Goal: Task Accomplishment & Management: Use online tool/utility

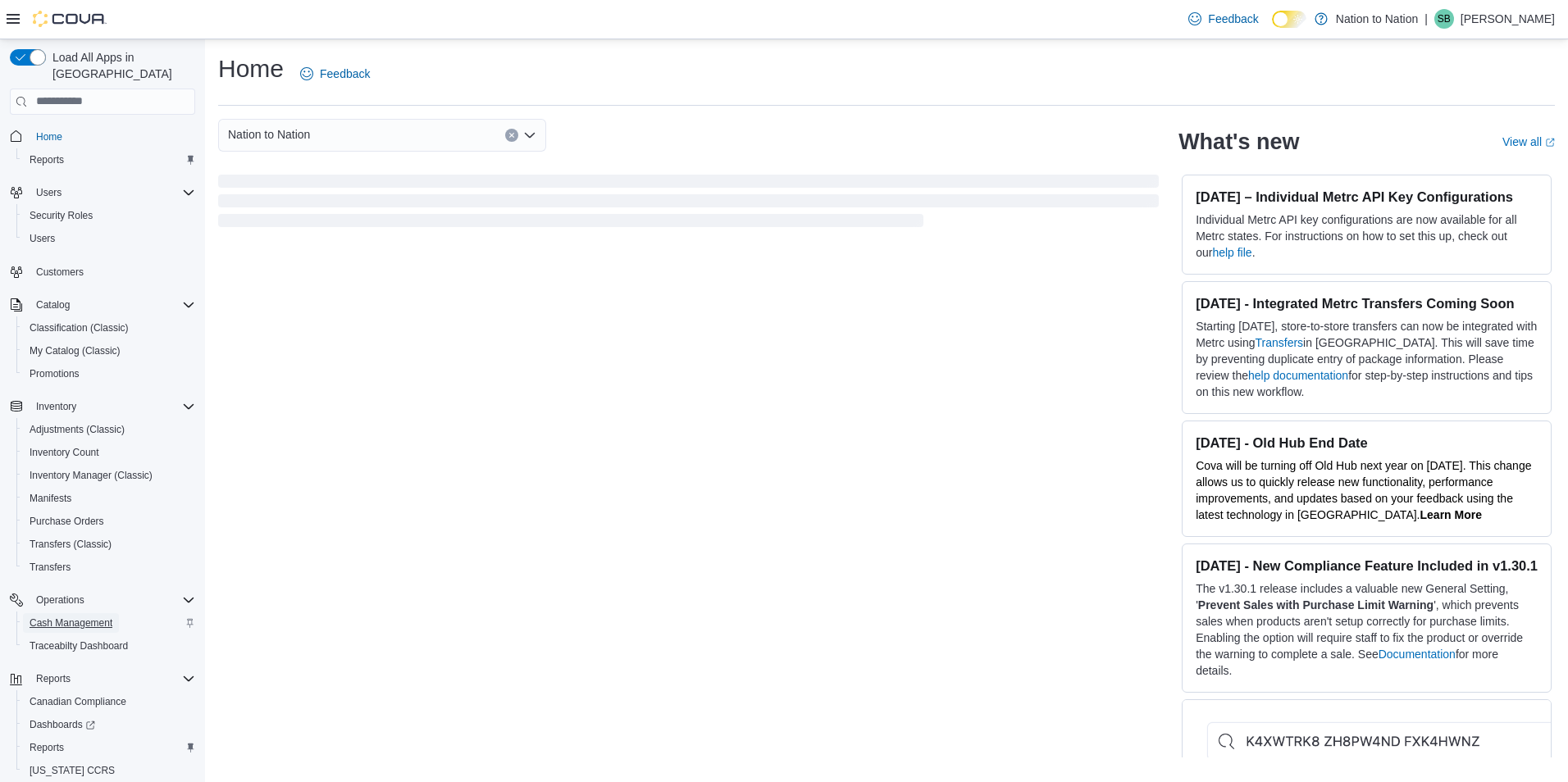
click at [69, 617] on span "Cash Management" at bounding box center [71, 623] width 83 height 13
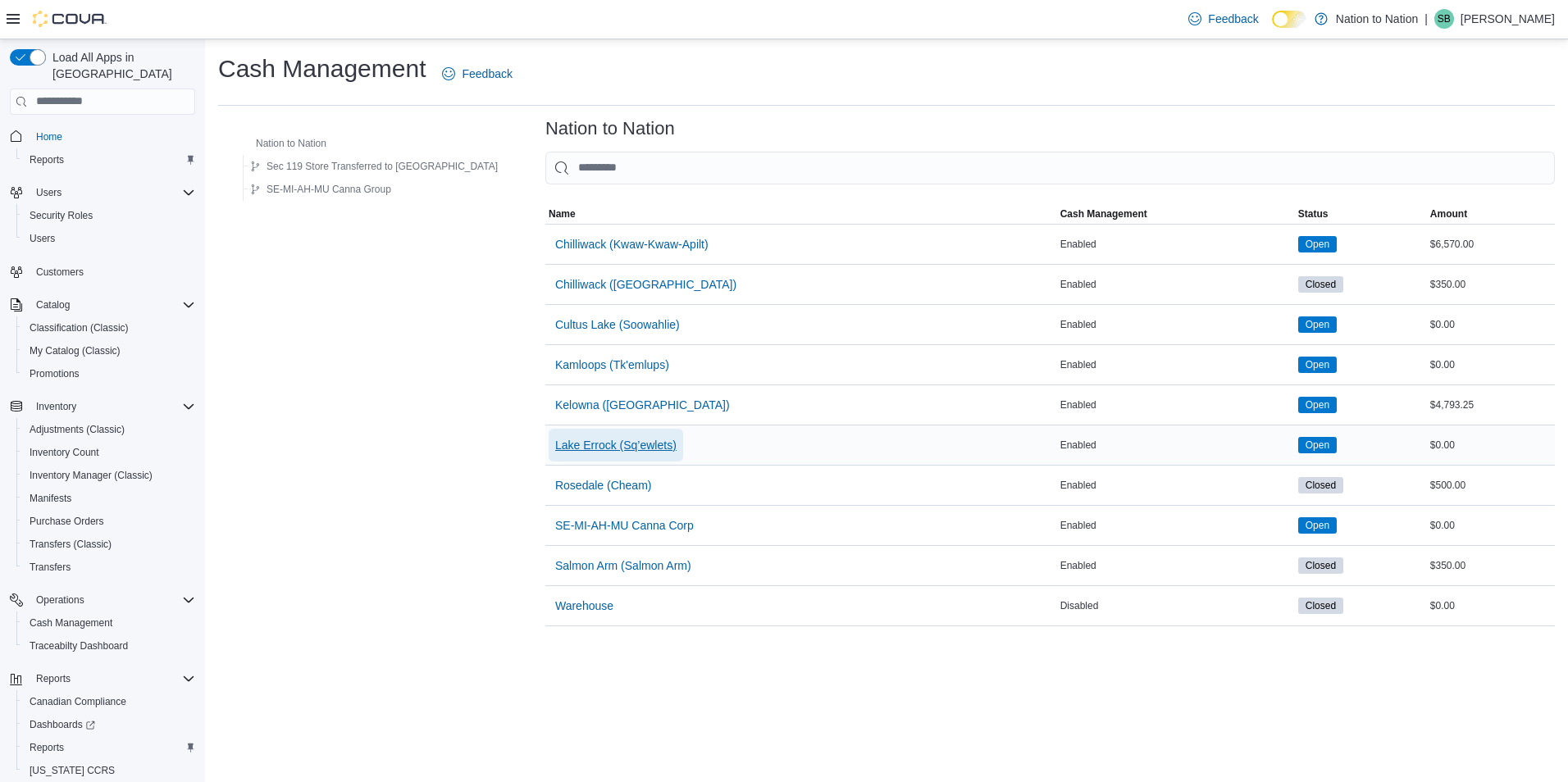
click at [581, 449] on span "Lake Errock (Sq’ewlets)" at bounding box center [616, 444] width 121 height 16
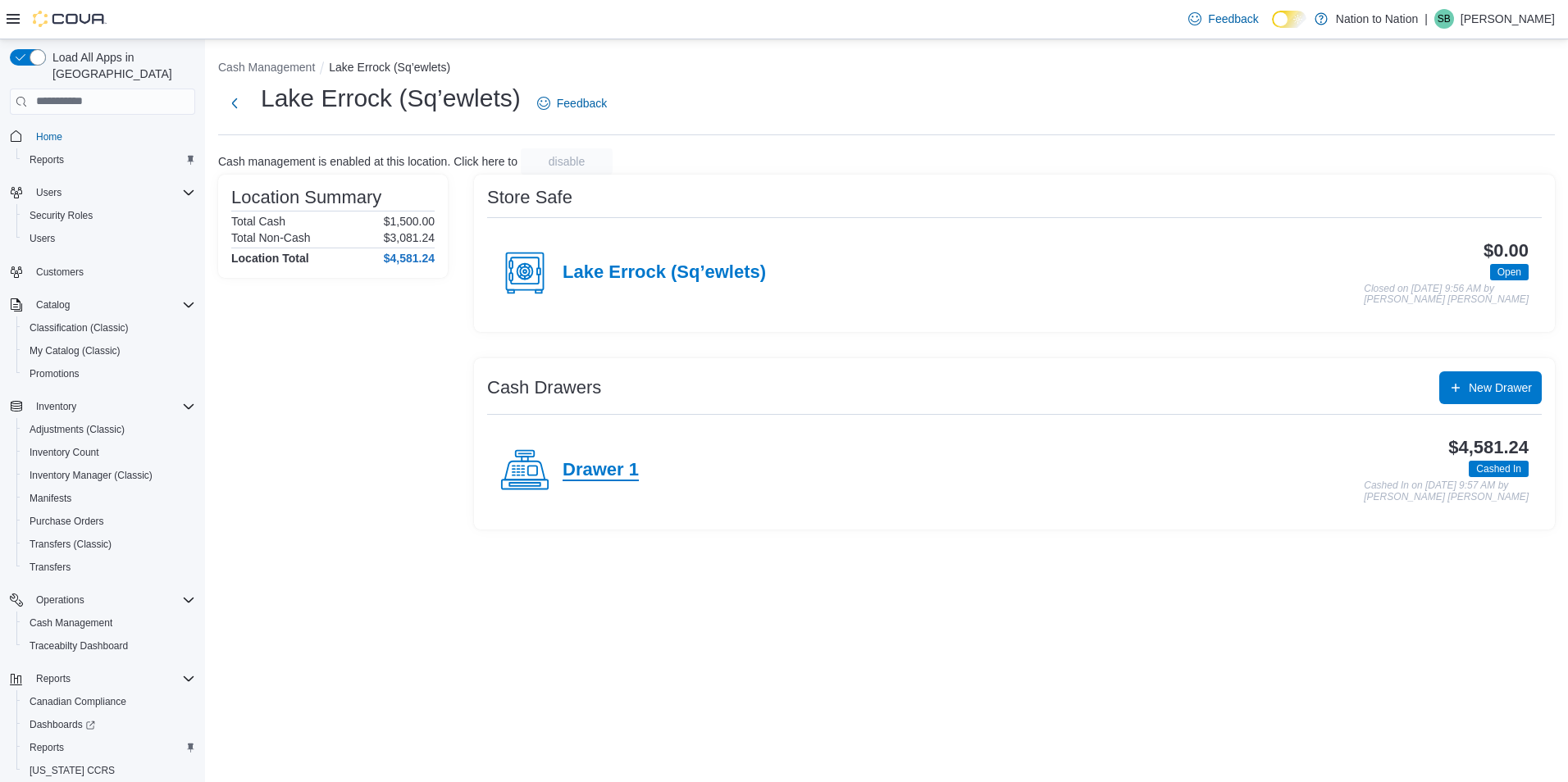
click at [585, 469] on h4 "Drawer 1" at bounding box center [600, 470] width 76 height 21
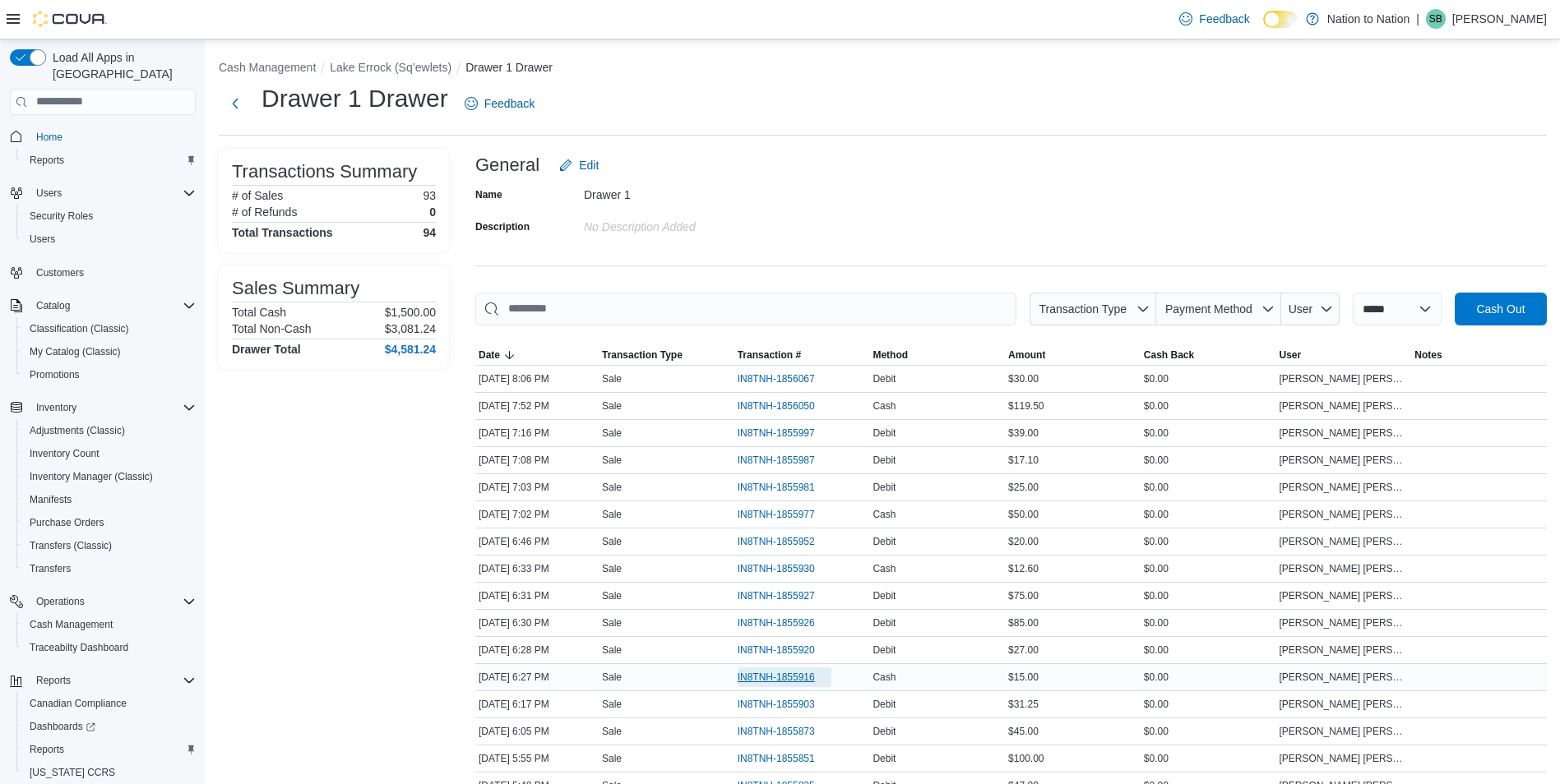
click at [782, 671] on span "IN8TNH-1855916" at bounding box center [777, 678] width 77 height 14
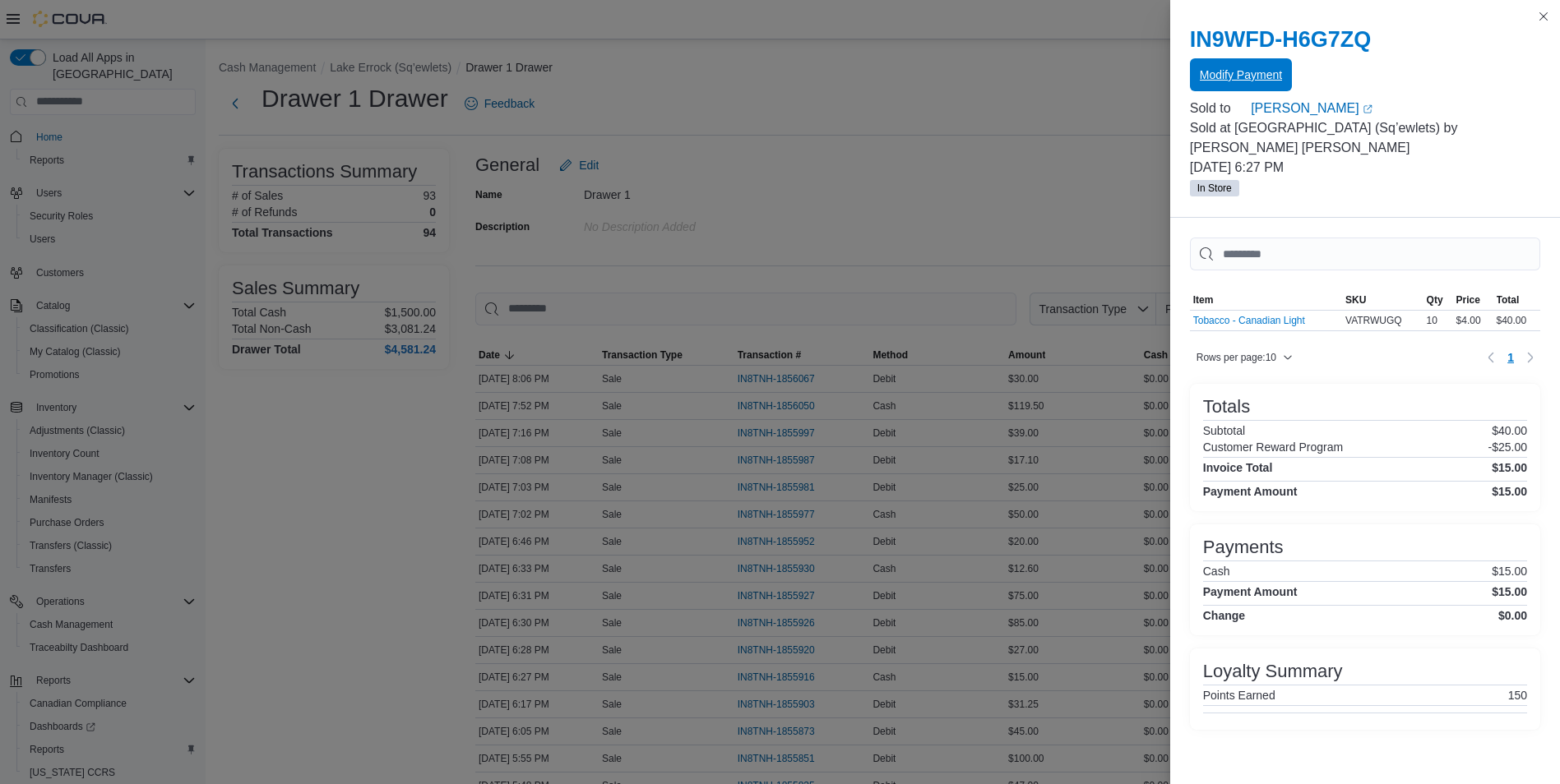
click at [1220, 73] on span "Modify Payment" at bounding box center [1241, 74] width 82 height 16
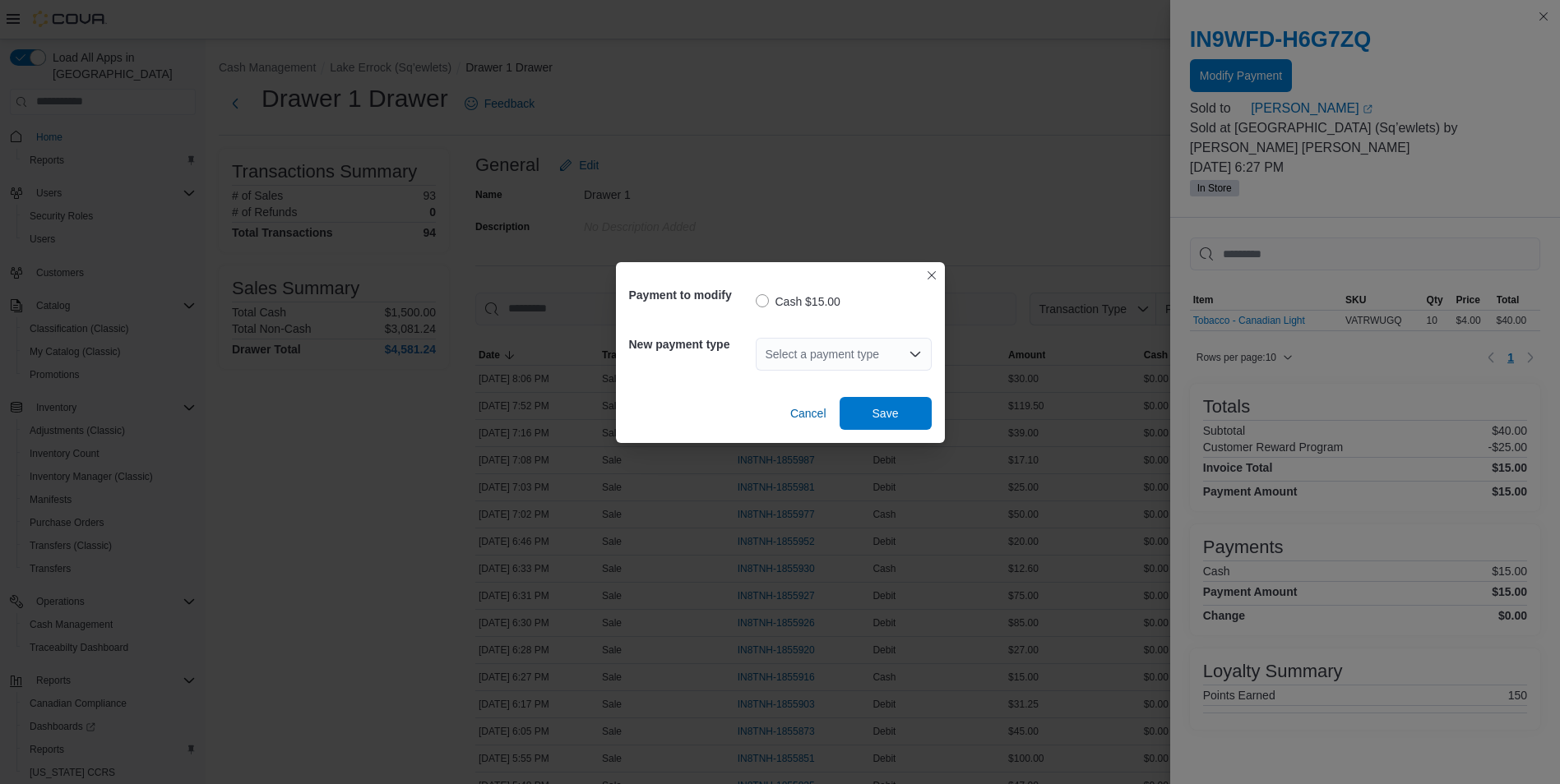
click at [909, 356] on icon "Open list of options" at bounding box center [916, 355] width 14 height 14
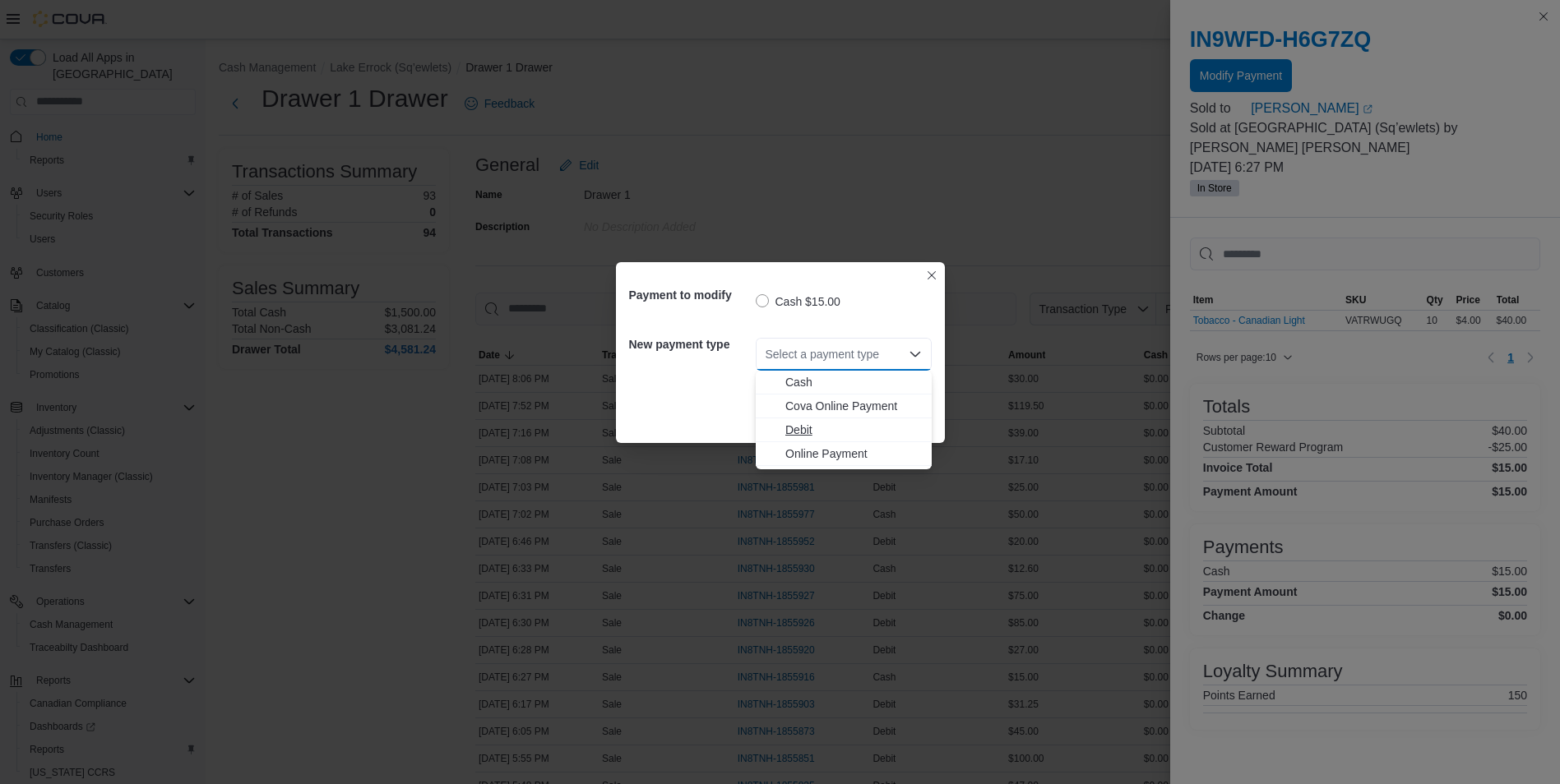
click at [800, 426] on span "Debit" at bounding box center [854, 429] width 137 height 16
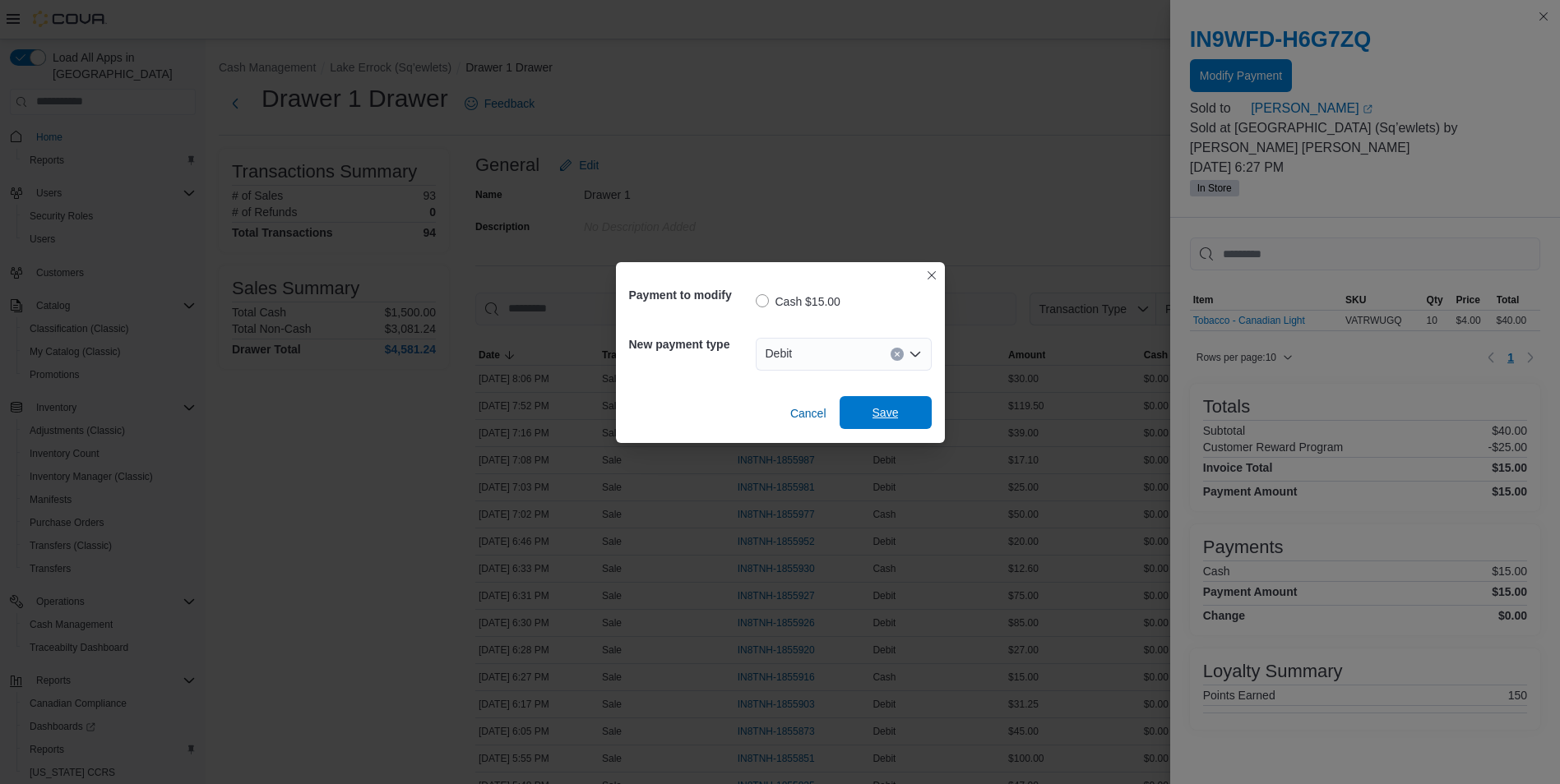
click at [924, 415] on button "Save" at bounding box center [885, 413] width 92 height 33
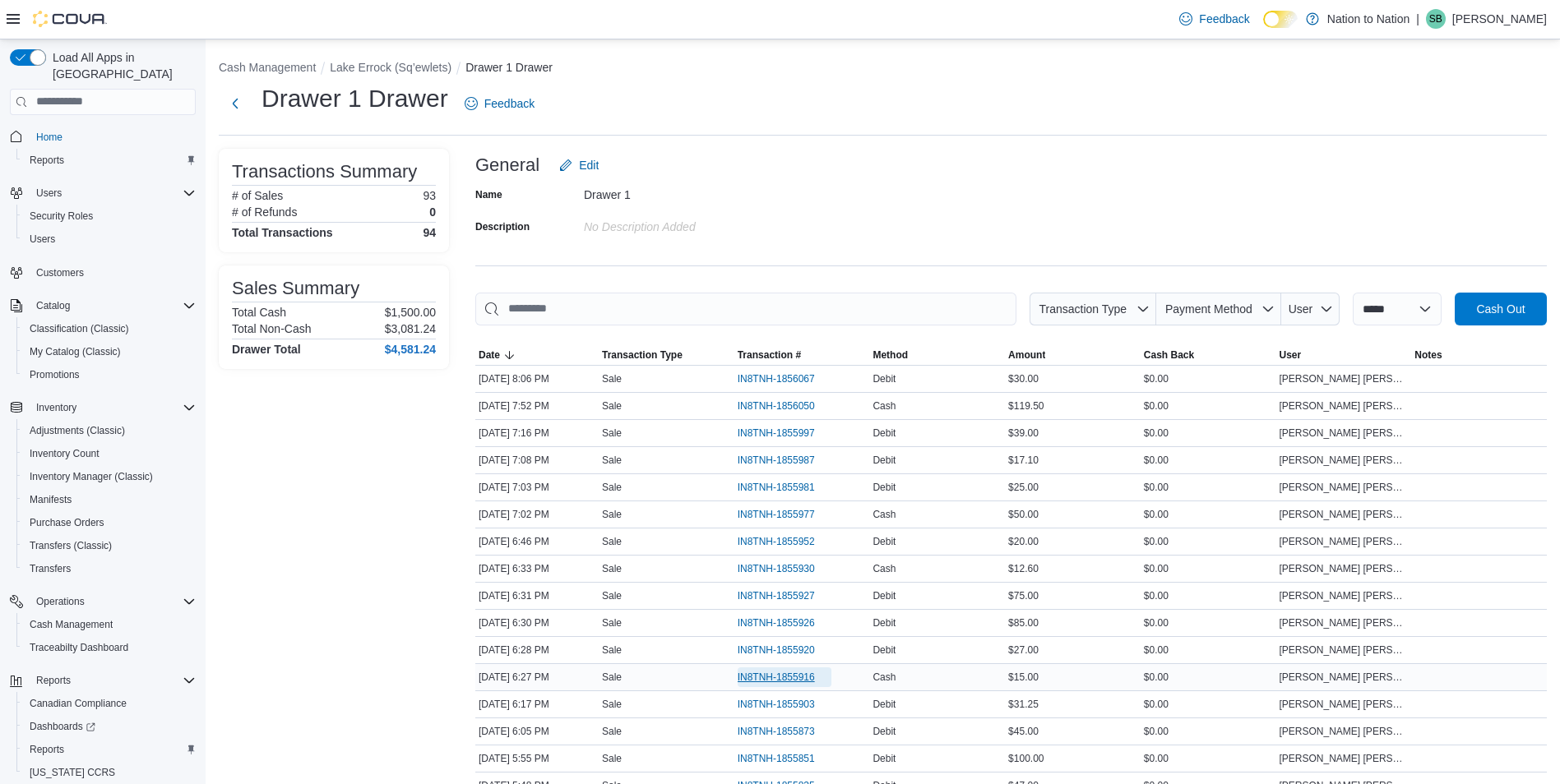
click at [800, 677] on span "IN8TNH-1855916" at bounding box center [777, 678] width 77 height 14
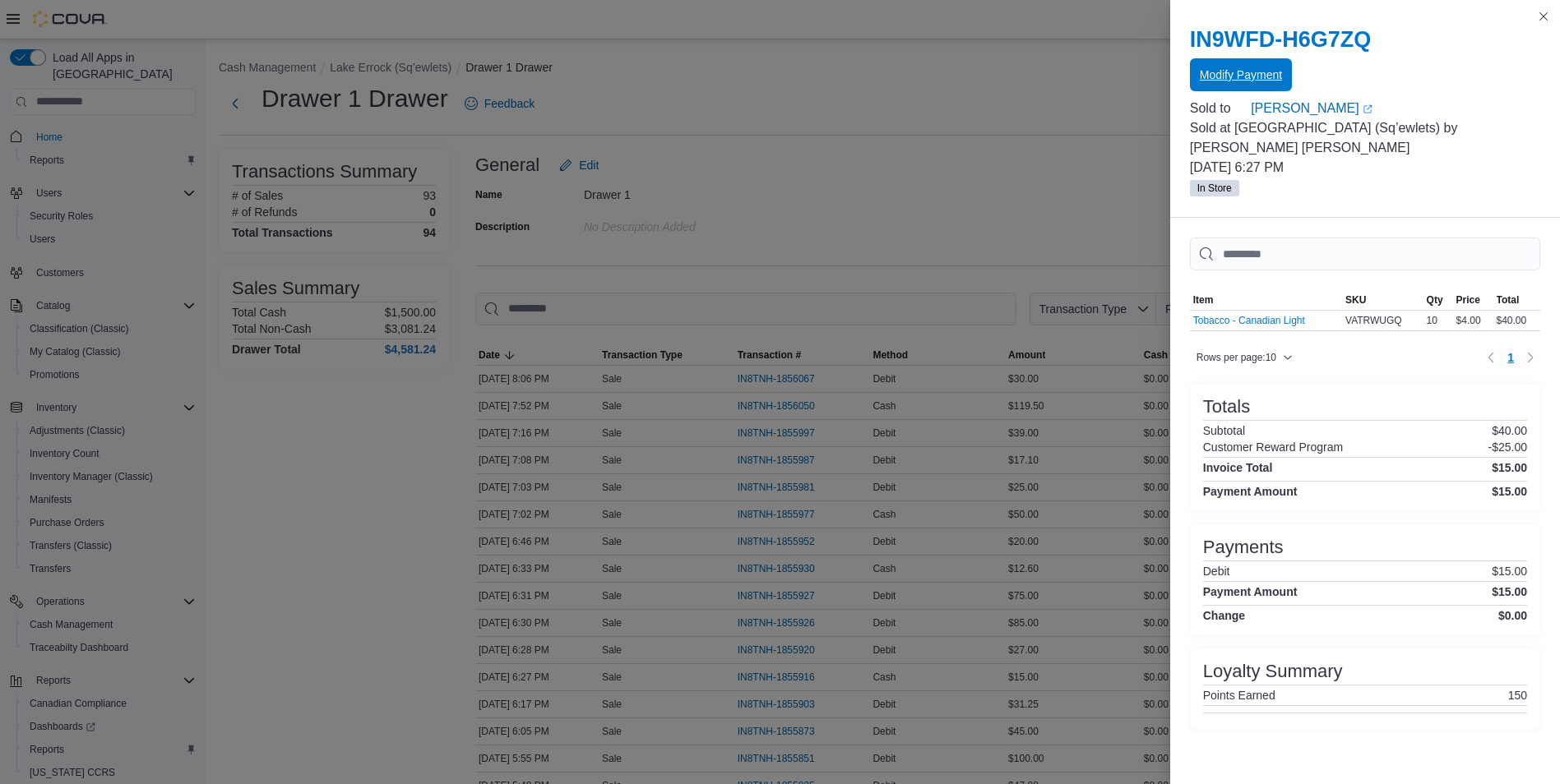
click at [1266, 78] on span "Modify Payment" at bounding box center [1241, 74] width 82 height 16
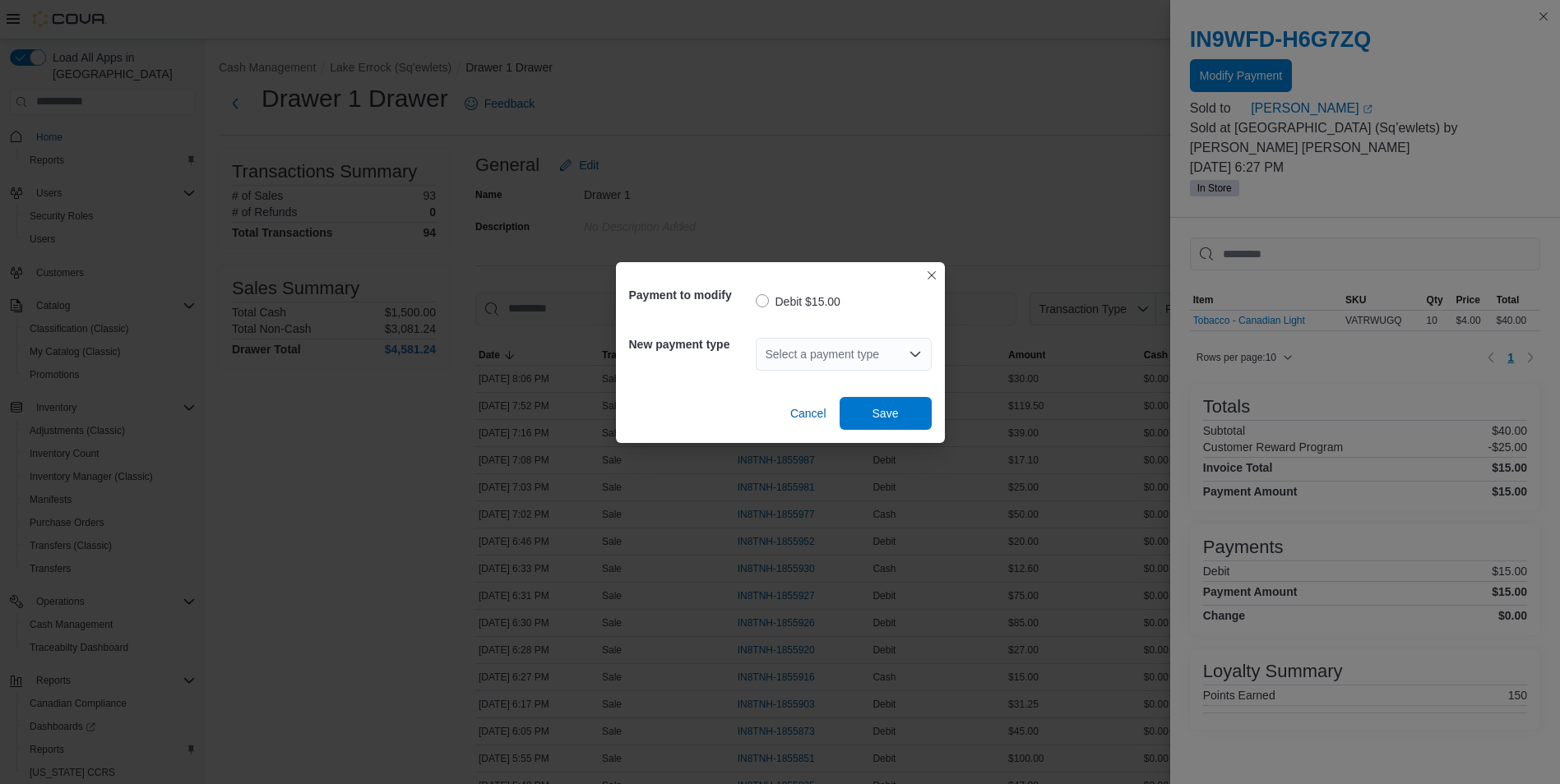
click at [917, 339] on div "Select a payment type" at bounding box center [843, 354] width 176 height 33
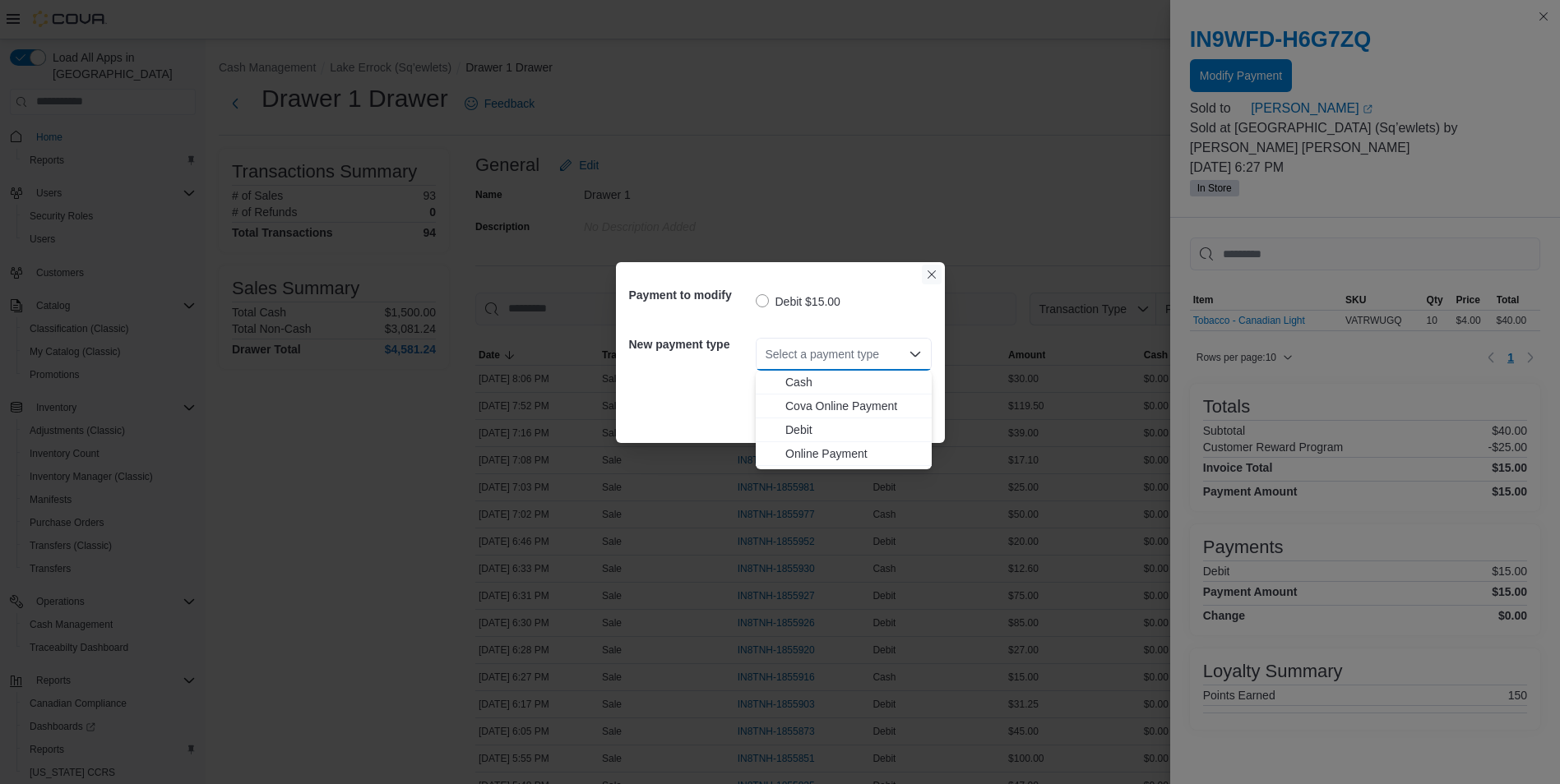
click at [928, 276] on button "Closes this modal window" at bounding box center [932, 274] width 19 height 19
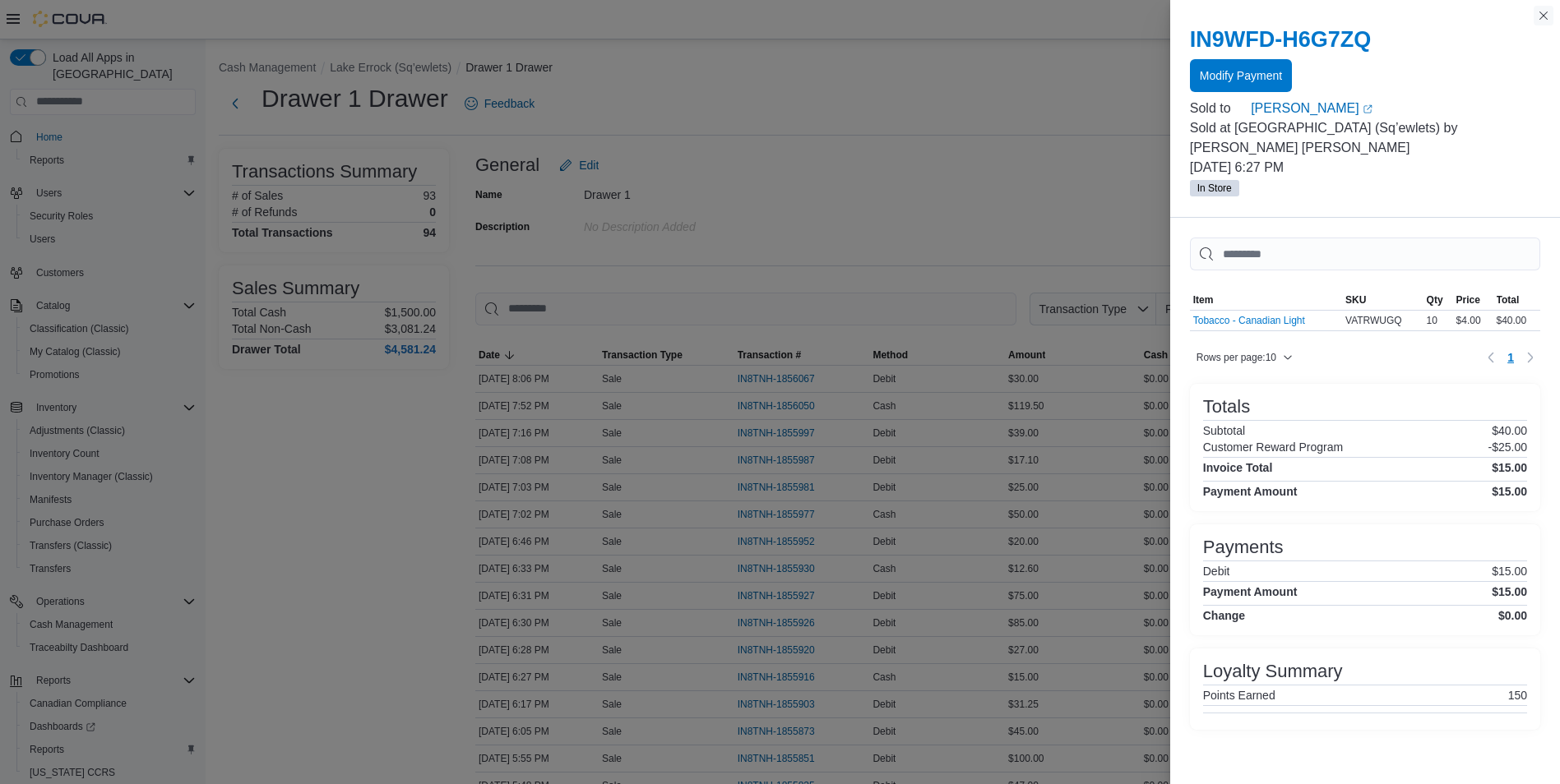
click at [1542, 16] on button "Close this dialog" at bounding box center [1544, 15] width 19 height 19
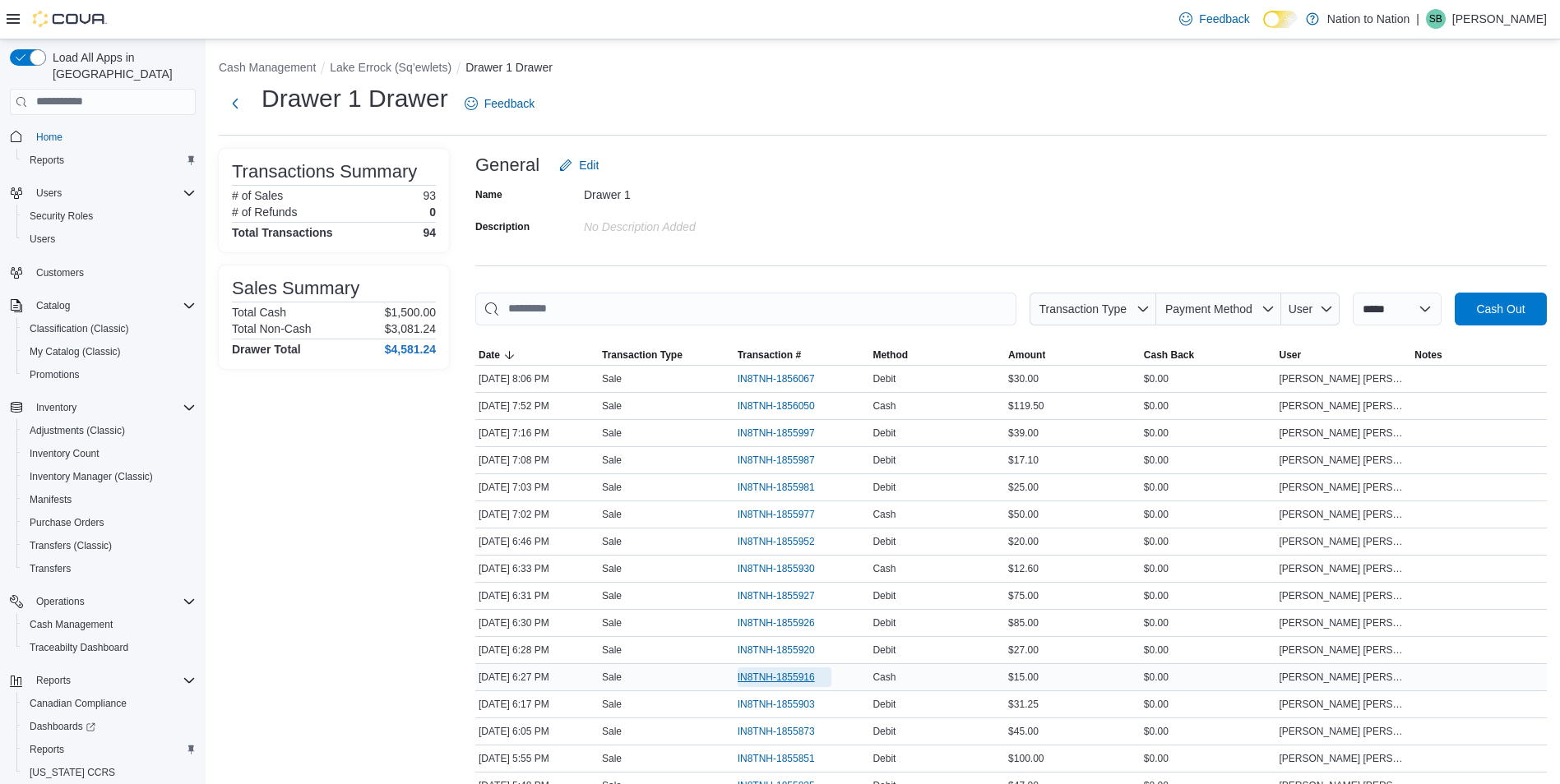
click at [793, 676] on span "IN8TNH-1855916" at bounding box center [777, 678] width 77 height 14
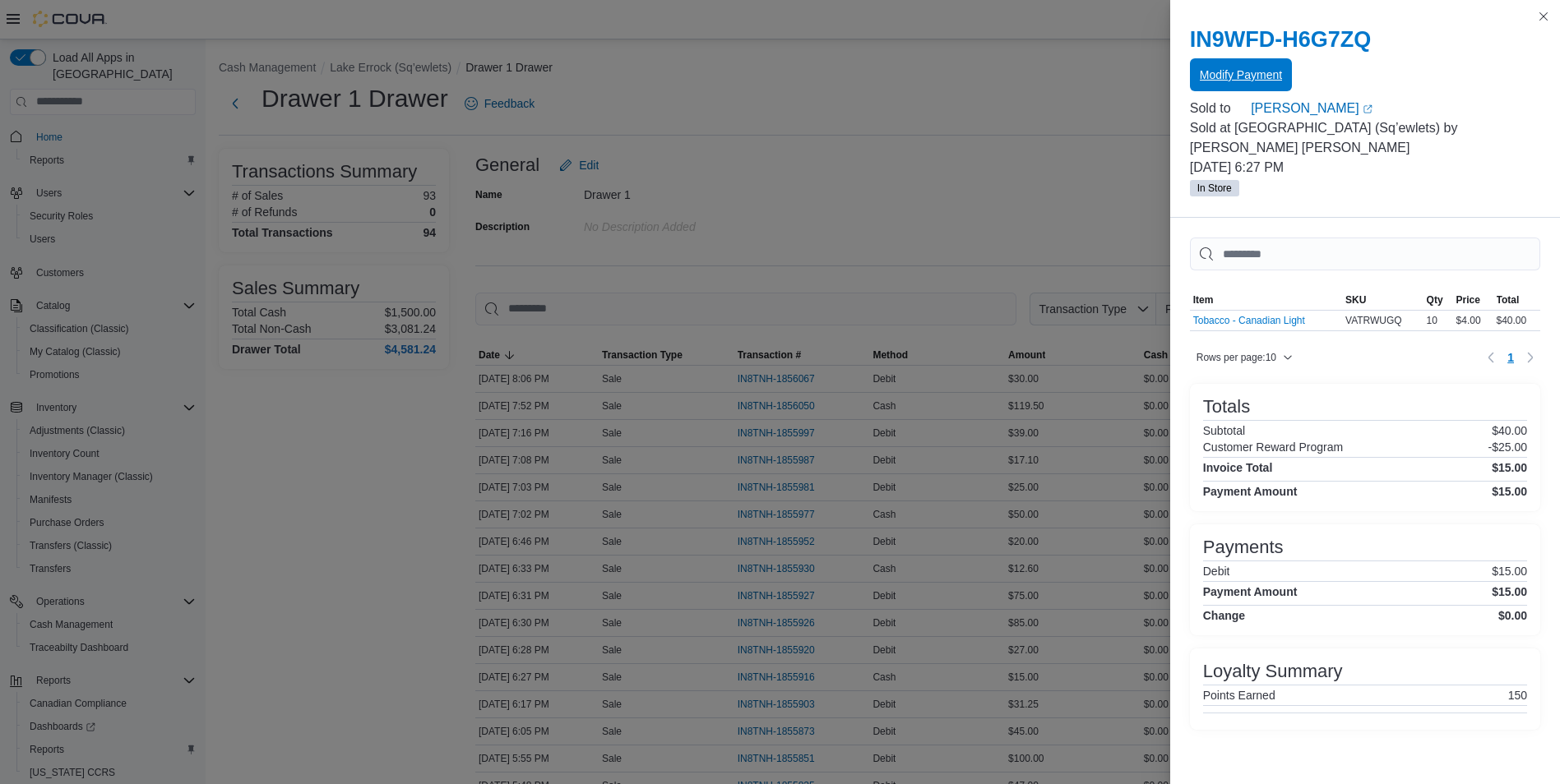
click at [1262, 85] on span "Modify Payment" at bounding box center [1241, 75] width 82 height 33
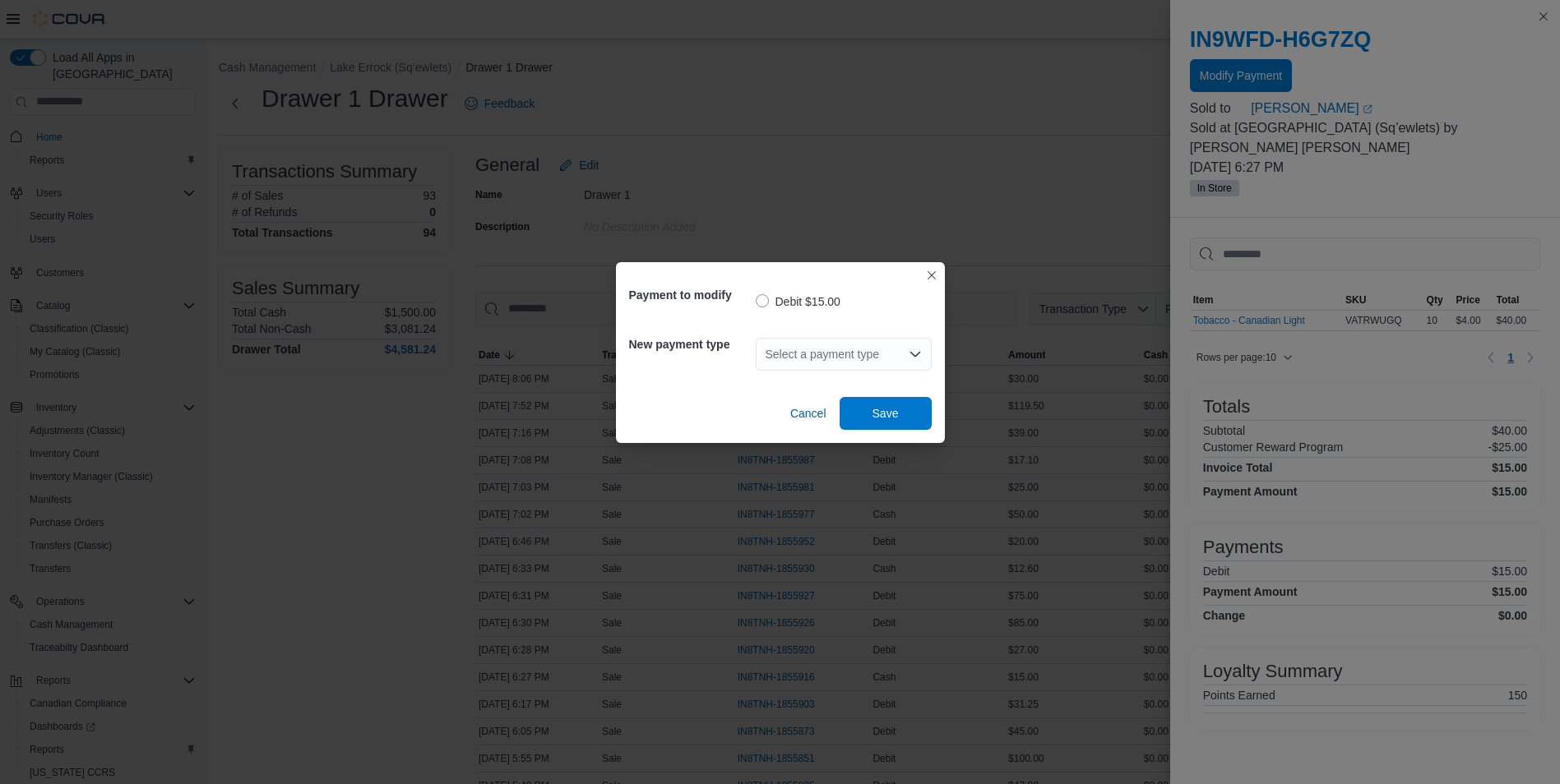
click at [863, 353] on div "Select a payment type" at bounding box center [843, 354] width 176 height 33
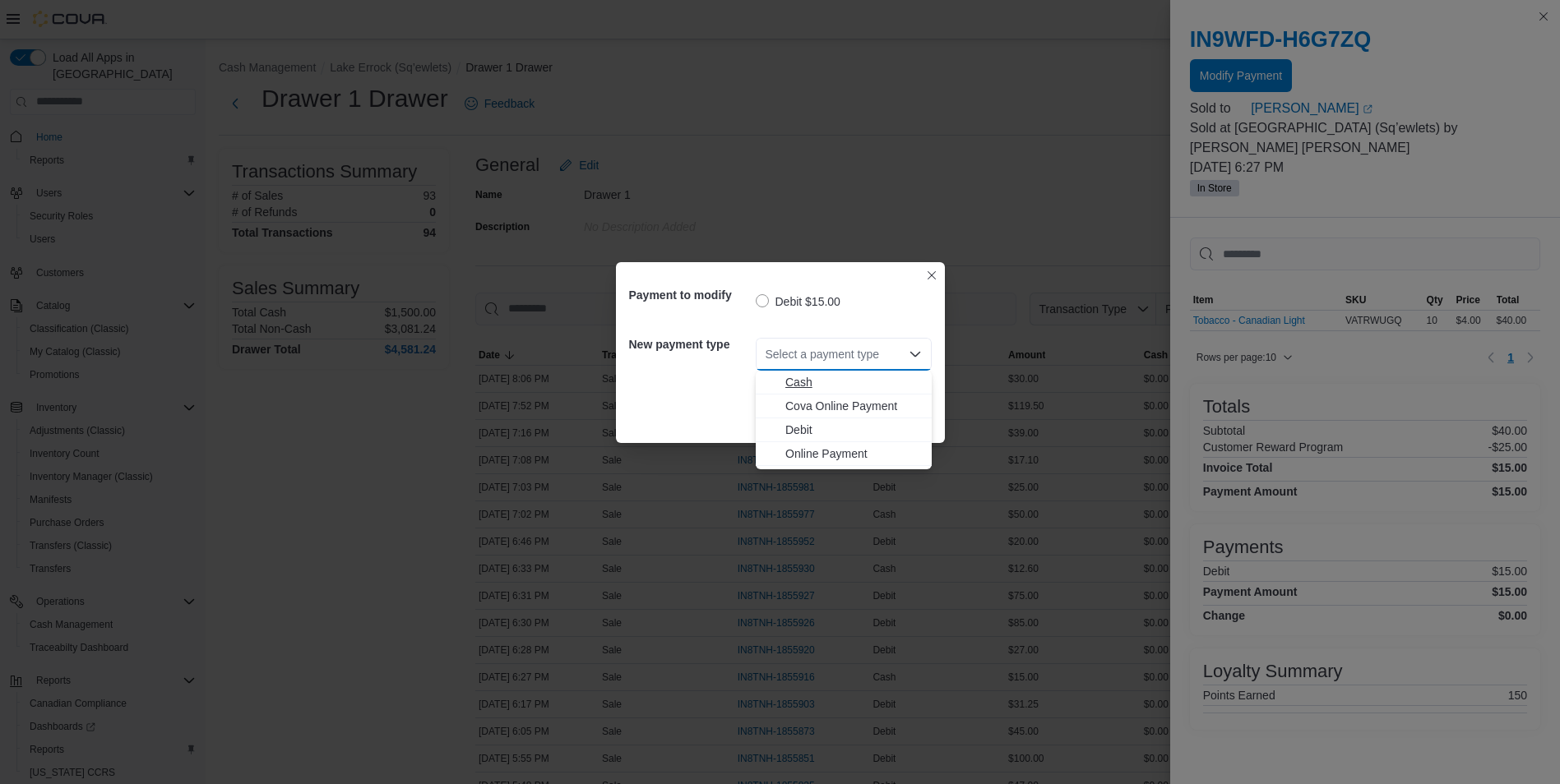
click at [822, 381] on span "Cash" at bounding box center [854, 382] width 137 height 16
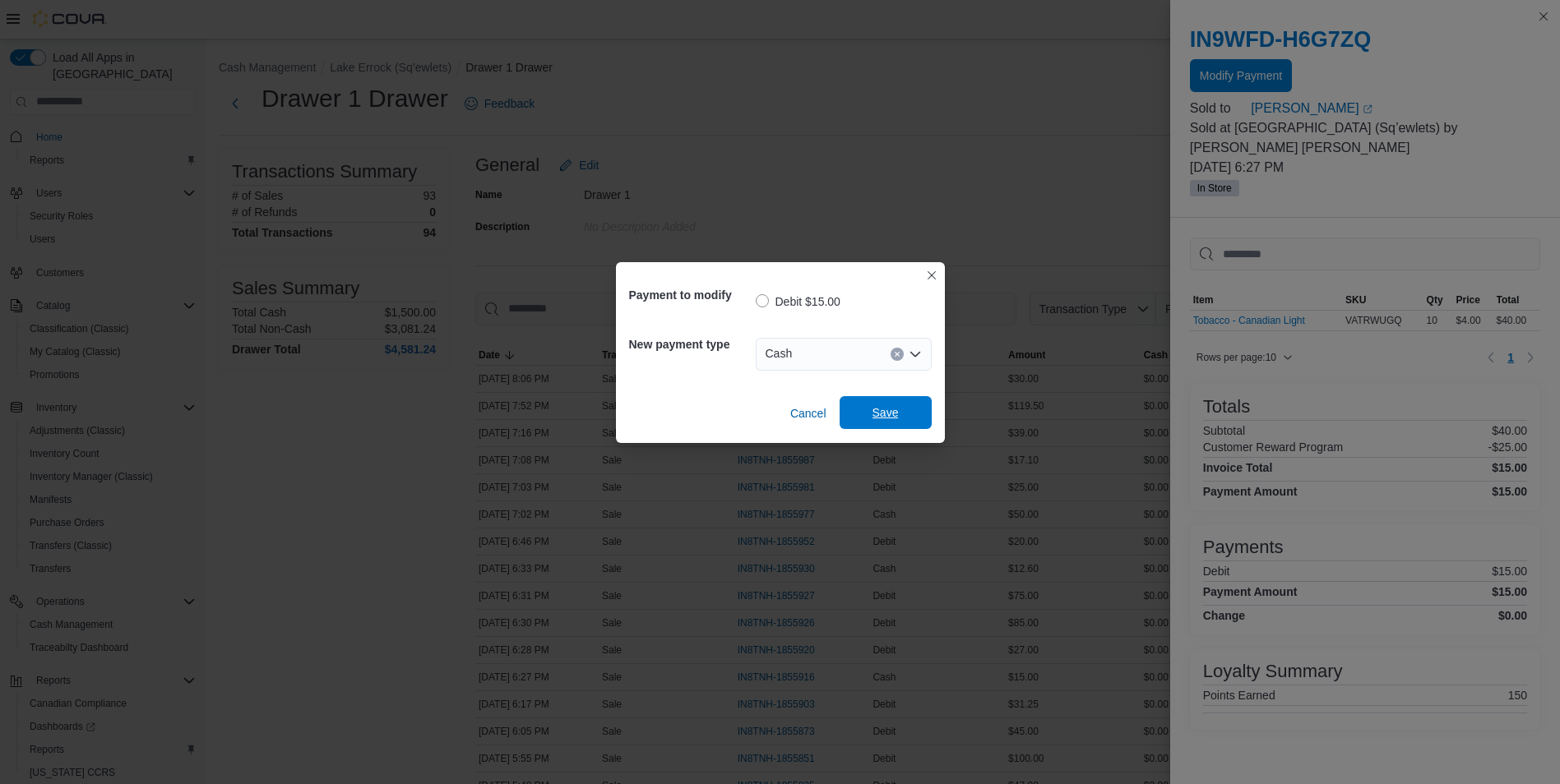
click at [884, 410] on span "Save" at bounding box center [885, 412] width 26 height 16
